Goal: Transaction & Acquisition: Book appointment/travel/reservation

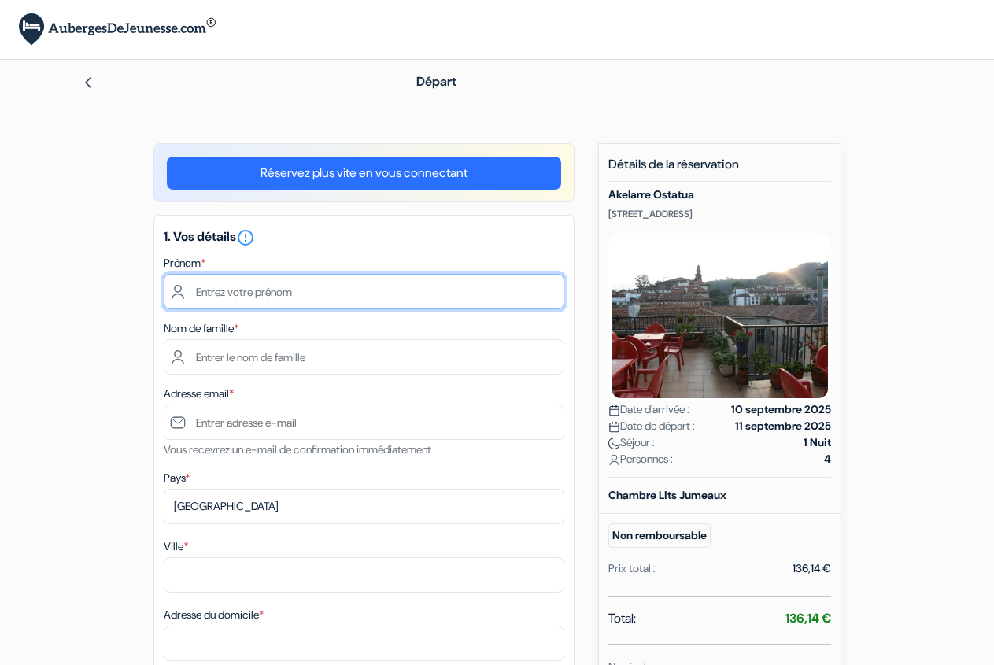
click at [408, 295] on input "text" at bounding box center [364, 291] width 401 height 35
type input "Thierry"
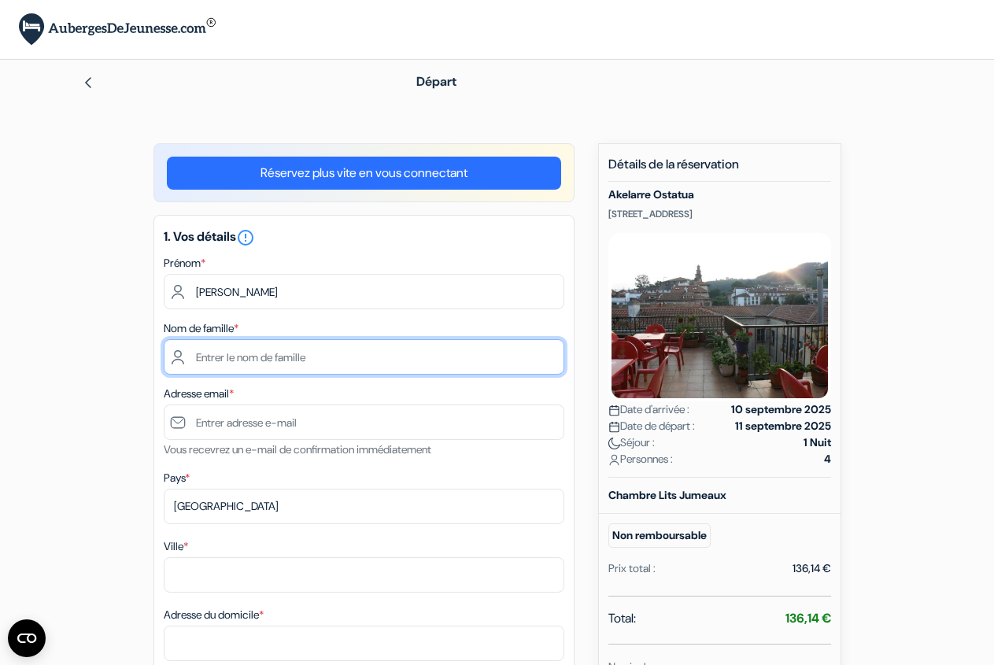
click at [378, 365] on input "text" at bounding box center [364, 356] width 401 height 35
type input "Le Paih"
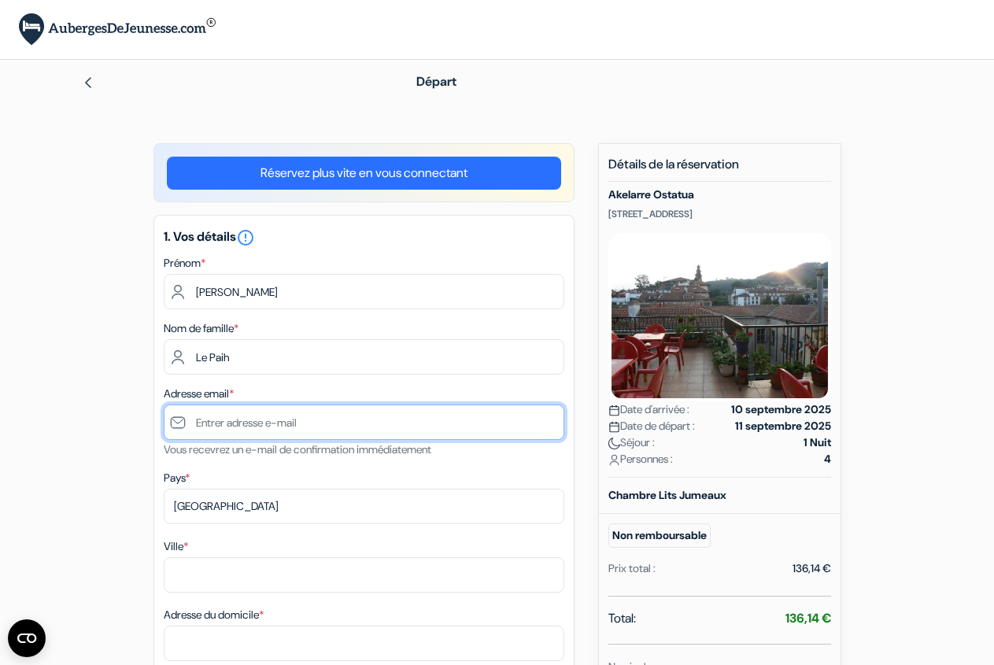
type input "[PERSON_NAME][EMAIL_ADDRESS][DOMAIN_NAME]"
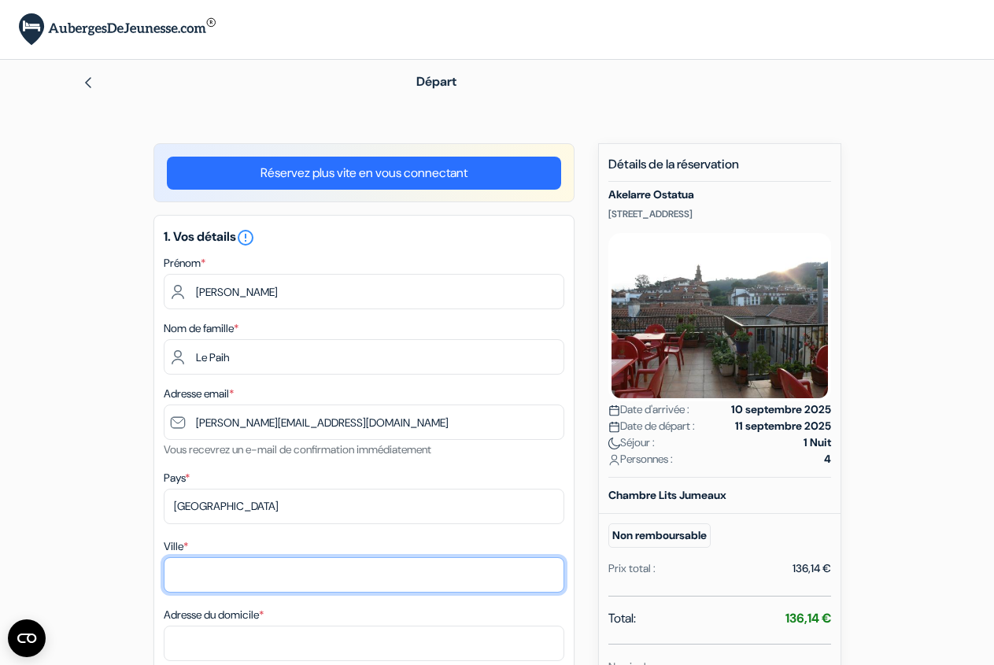
type input "Lanester"
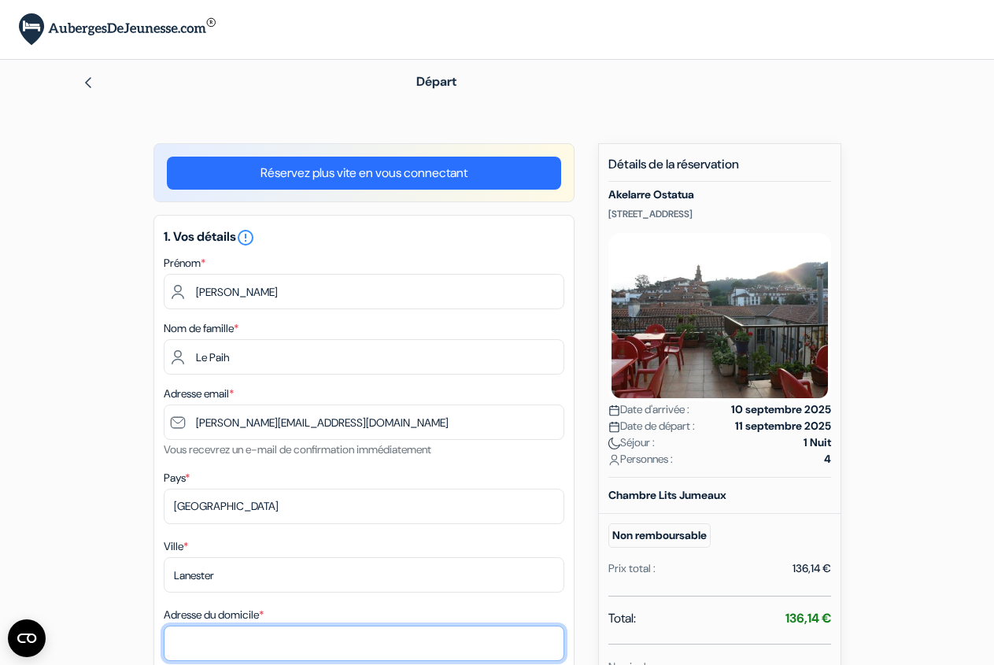
type input "21, rue de la scierie Perigault"
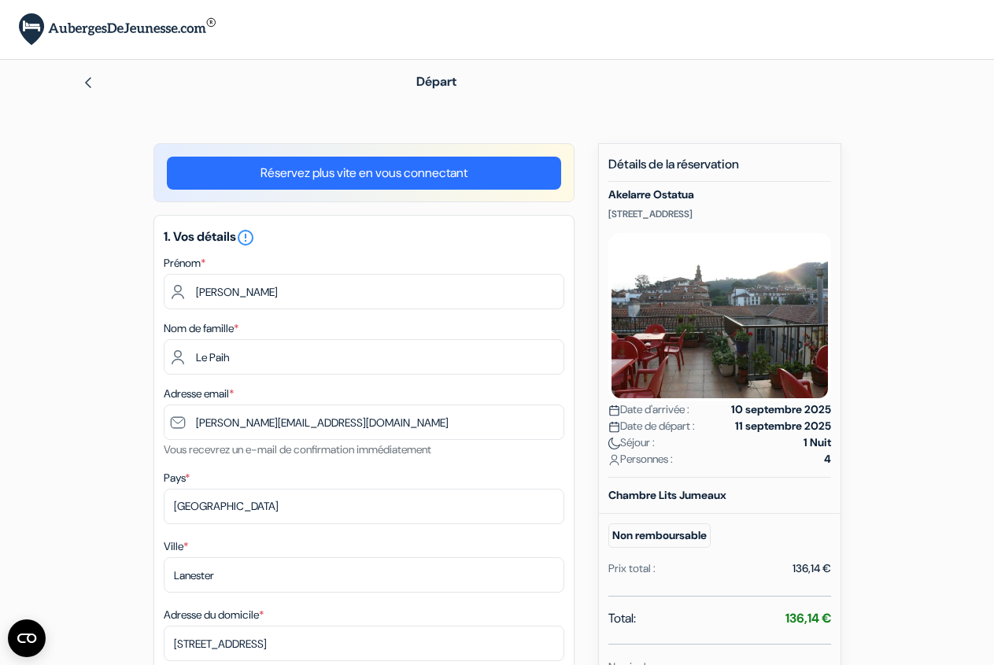
type input "56600"
type input "0632573532"
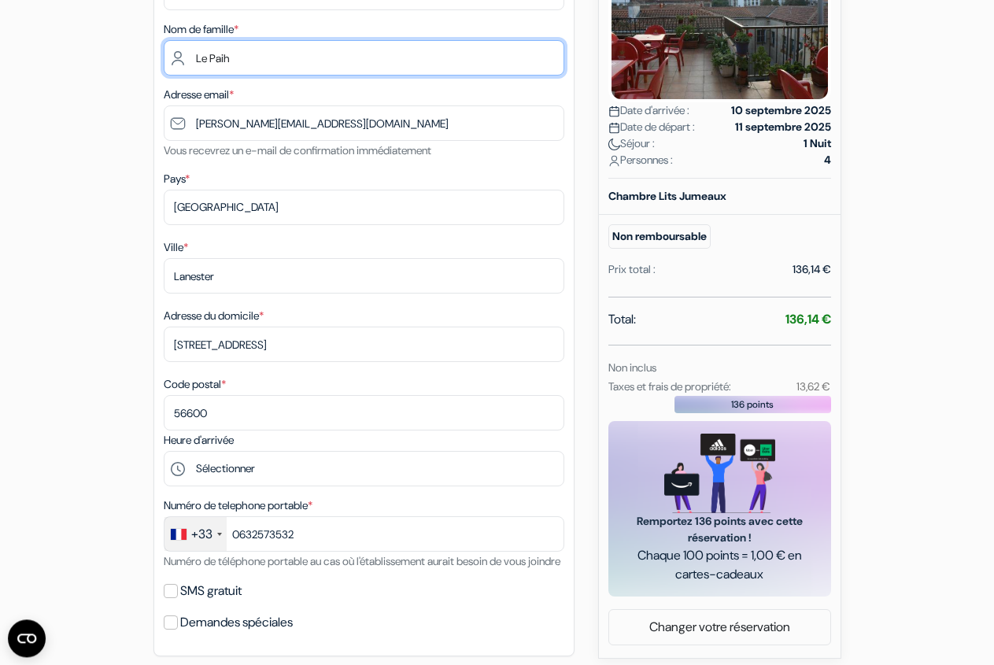
scroll to position [321, 0]
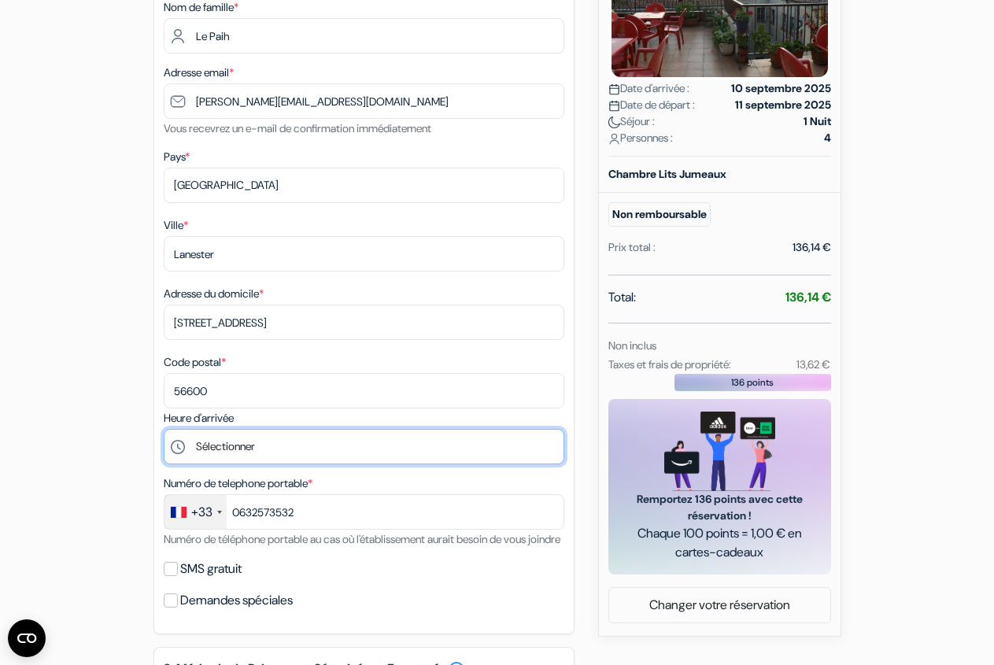
click at [164, 429] on select "Sélectionner 2:00 3:00 4:00 5:00 6:00 7:00 8:00 9:00 10:00 11:00 12:00 13:00 14…" at bounding box center [364, 446] width 401 height 35
select select "17"
click option "17:00" at bounding box center [0, 0] width 0 height 0
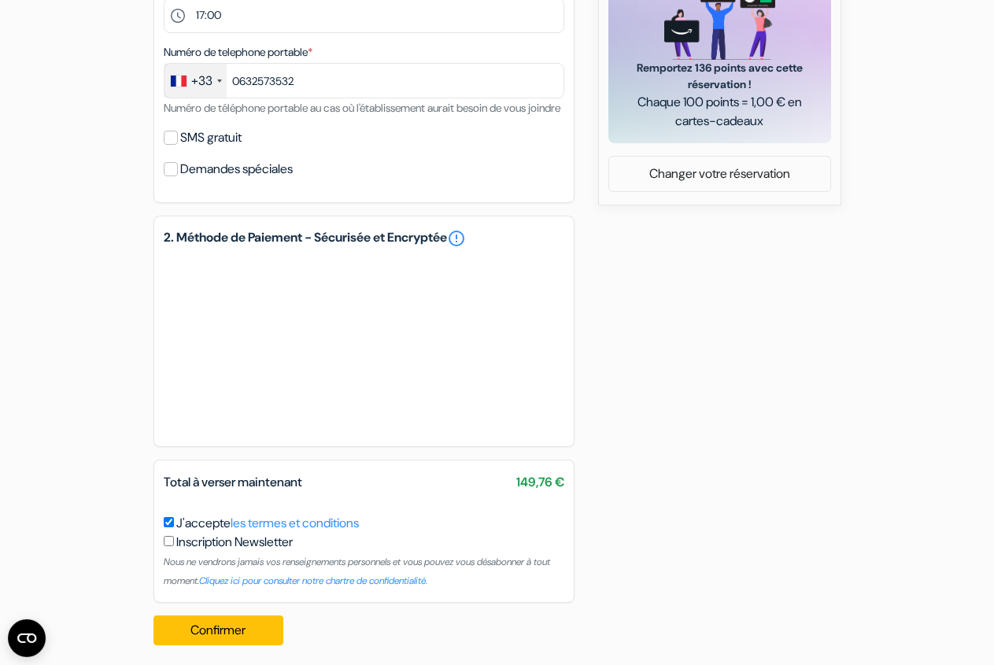
scroll to position [780, 0]
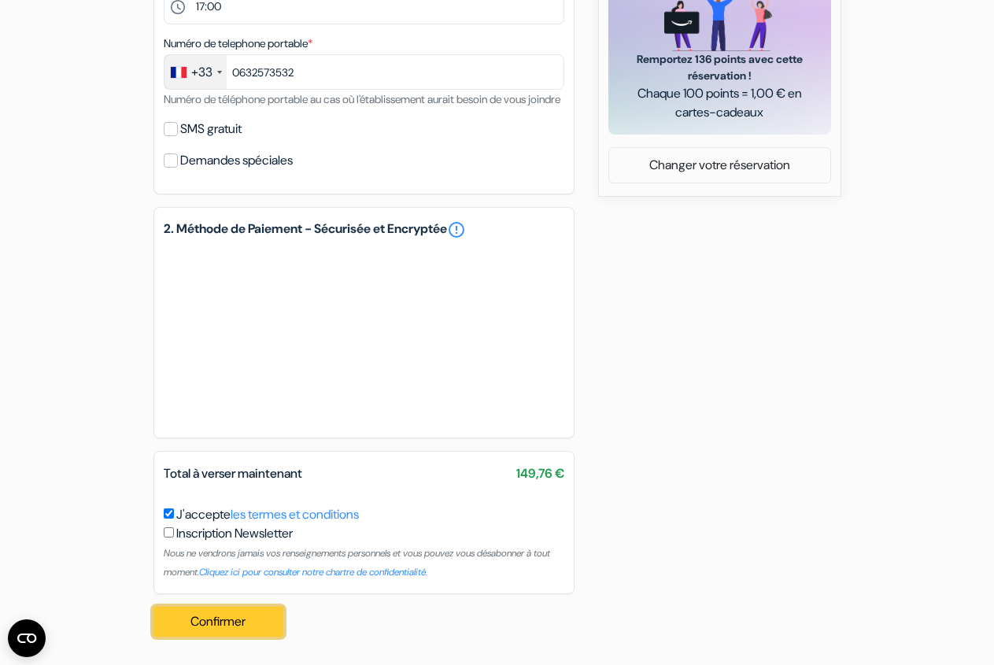
click at [227, 625] on button "Confirmer Loading..." at bounding box center [218, 622] width 131 height 30
